Goal: Task Accomplishment & Management: Manage account settings

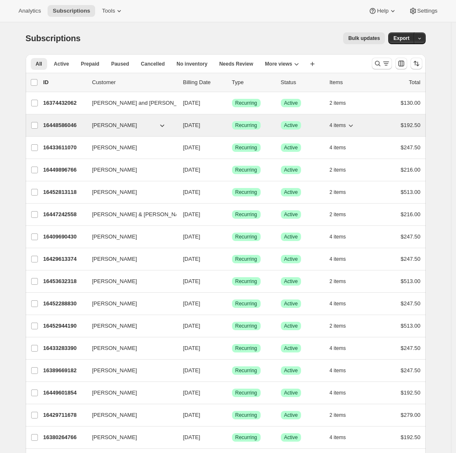
click at [58, 122] on p "16448586046" at bounding box center [64, 125] width 42 height 8
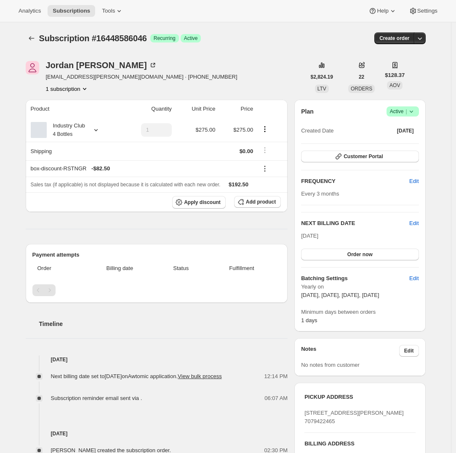
click at [357, 164] on div "Plan Success Active | Created Date [DATE] Customer Portal FREQUENCY Edit Every …" at bounding box center [359, 215] width 117 height 218
click at [354, 159] on span "Customer Portal" at bounding box center [362, 156] width 39 height 7
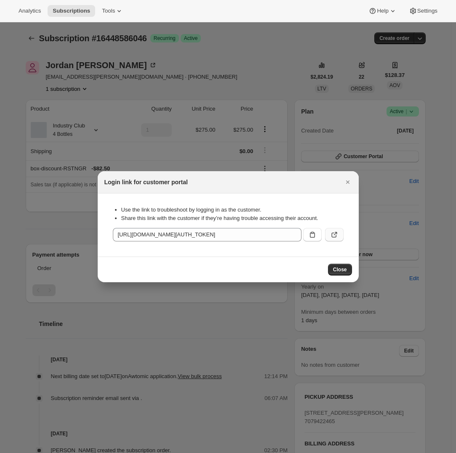
click at [338, 235] on button ":rbt:" at bounding box center [334, 234] width 19 height 13
click at [348, 181] on icon "Close" at bounding box center [347, 182] width 8 height 8
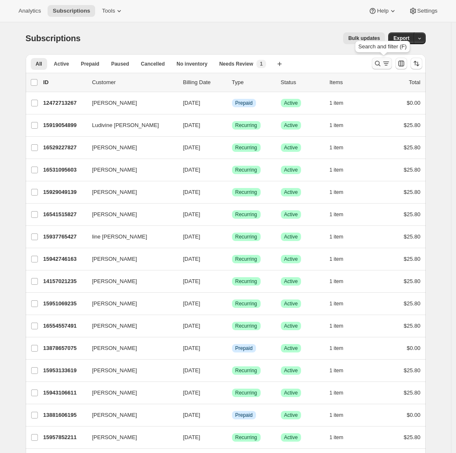
click at [387, 65] on icon "Search and filter results" at bounding box center [385, 63] width 8 height 8
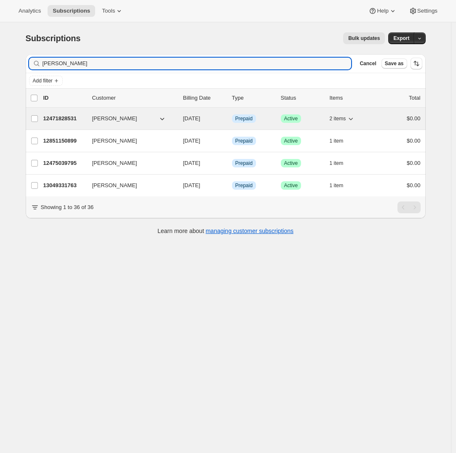
type input "Louise"
click at [61, 116] on p "12471828531" at bounding box center [64, 118] width 42 height 8
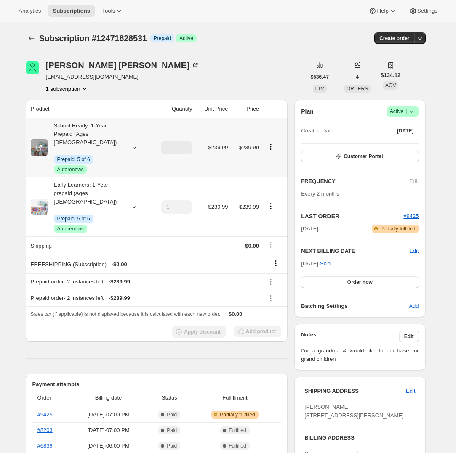
click at [135, 143] on icon at bounding box center [134, 147] width 8 height 8
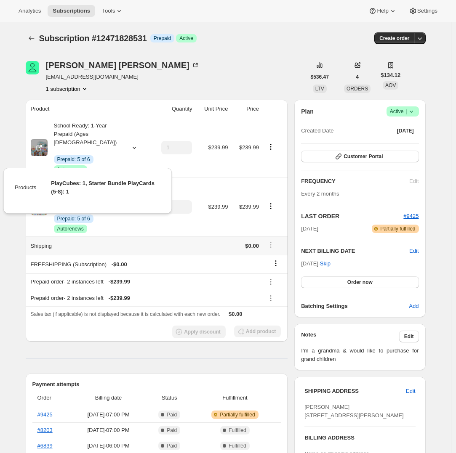
click at [41, 236] on th "Shipping" at bounding box center [88, 245] width 124 height 19
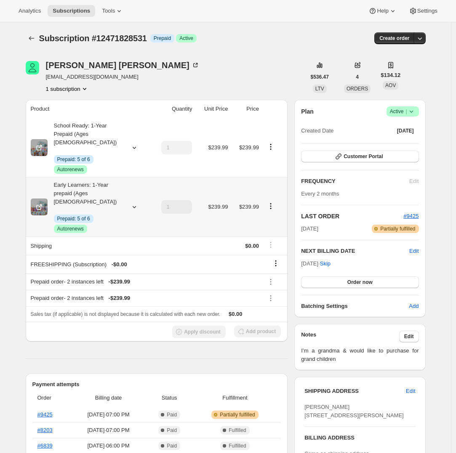
click at [136, 203] on icon at bounding box center [134, 207] width 8 height 8
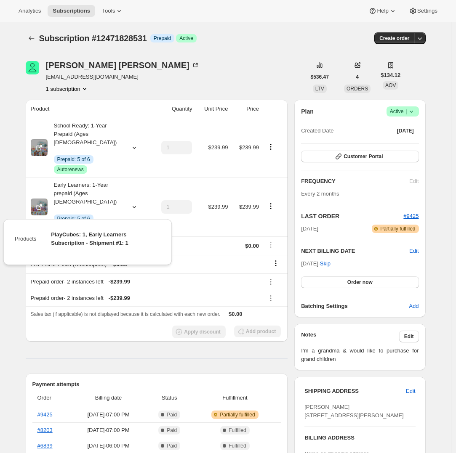
click at [17, 198] on div "Subscription #12471828531. This page is ready Subscription #12471828531 Info Pr…" at bounding box center [226, 419] width 420 height 794
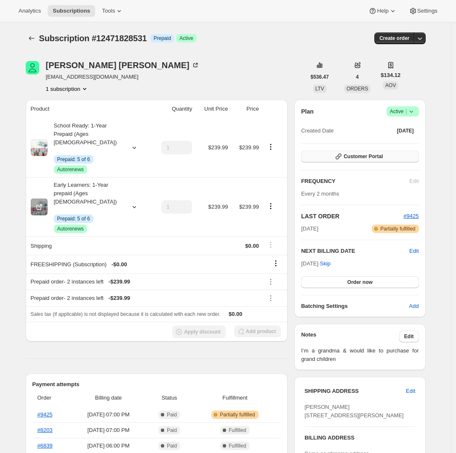
click at [327, 159] on button "Customer Portal" at bounding box center [359, 157] width 117 height 12
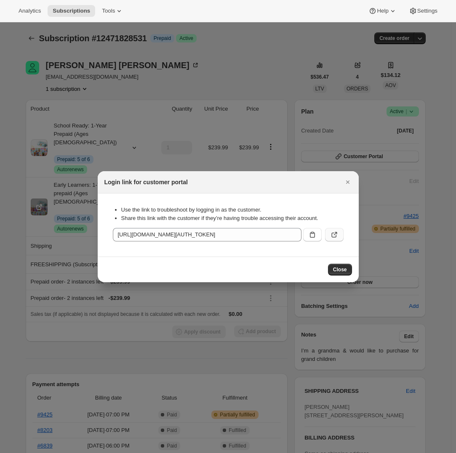
click at [334, 234] on icon ":rcj:" at bounding box center [334, 234] width 8 height 8
